Goal: Transaction & Acquisition: Purchase product/service

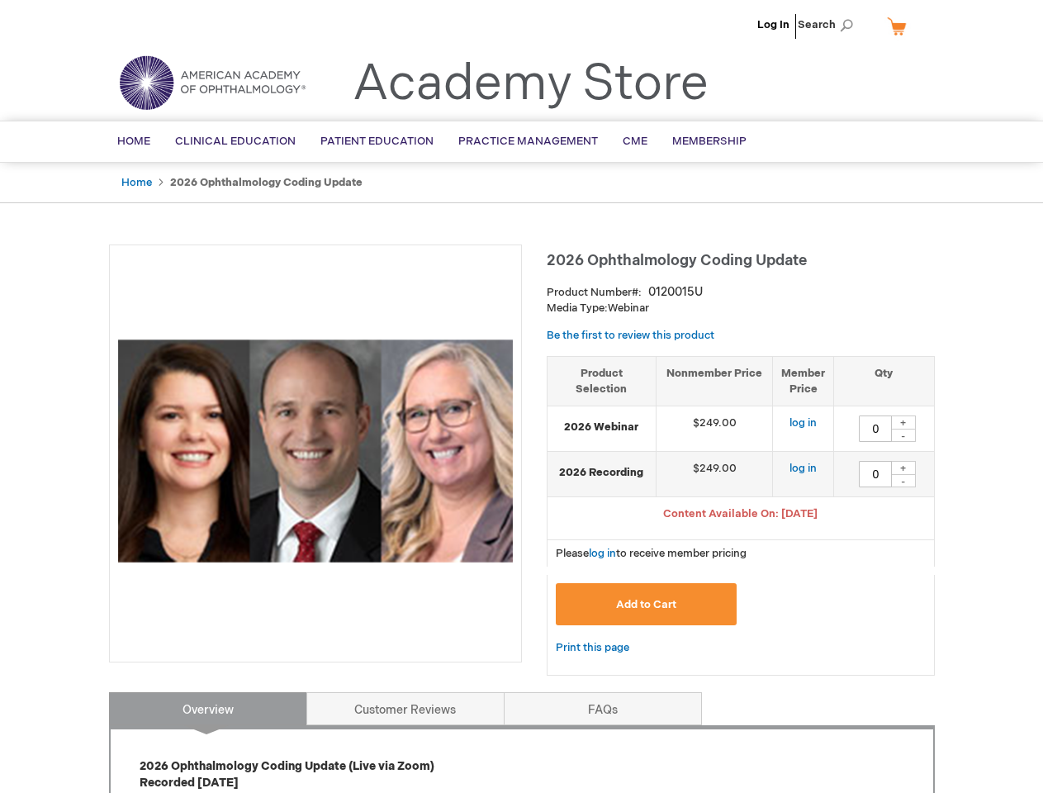
click at [521, 396] on div at bounding box center [315, 453] width 413 height 418
click at [830, 25] on span "Search" at bounding box center [828, 24] width 63 height 33
click at [741, 515] on span "Content Available On: [DATE]" at bounding box center [740, 513] width 154 height 13
click at [903, 422] on div "+" at bounding box center [903, 422] width 25 height 14
click at [903, 435] on div "-" at bounding box center [903, 434] width 25 height 13
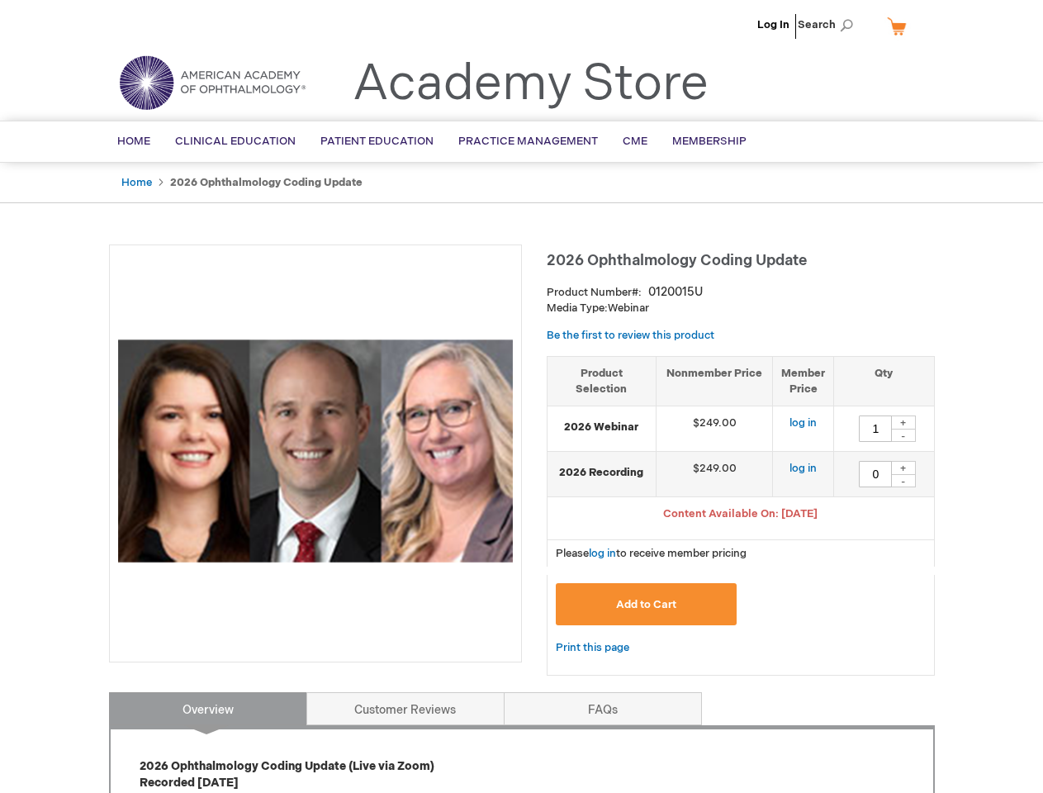
type input "0"
click at [903, 467] on div "+" at bounding box center [903, 468] width 25 height 14
click at [903, 480] on div "-" at bounding box center [903, 480] width 25 height 13
type input "0"
